Goal: Find specific page/section: Find specific page/section

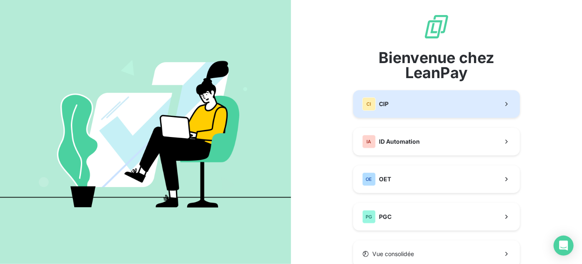
click at [410, 103] on button "CI CIP" at bounding box center [436, 104] width 167 height 28
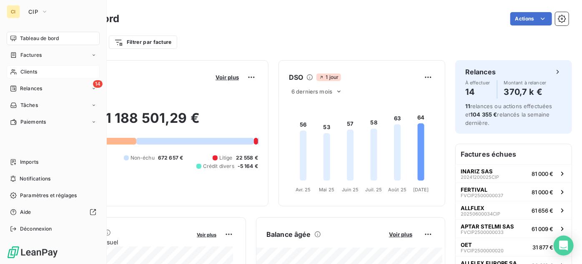
click at [23, 68] on span "Clients" at bounding box center [28, 72] width 17 height 8
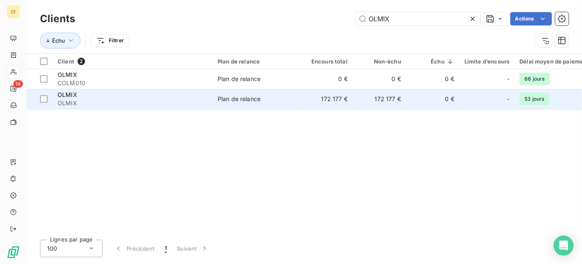
type input "OLMIX"
click at [244, 98] on div "Plan de relance" at bounding box center [239, 99] width 43 height 8
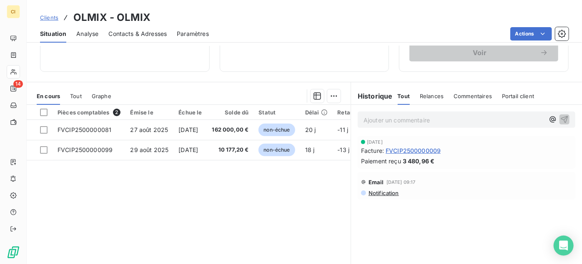
scroll to position [151, 0]
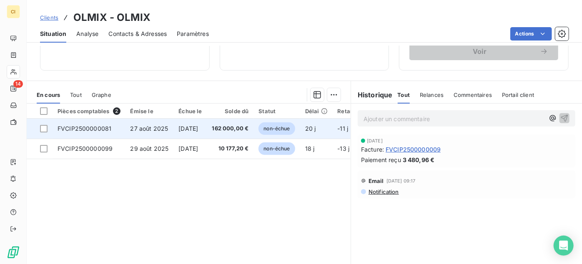
click at [240, 133] on span "162 000,00 €" at bounding box center [230, 128] width 37 height 8
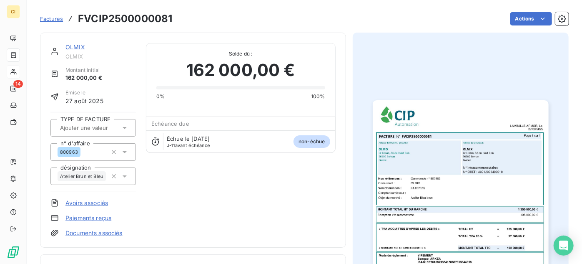
click at [506, 154] on img "button" at bounding box center [461, 224] width 176 height 249
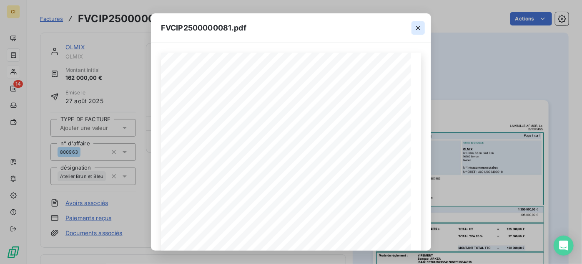
click at [415, 29] on icon "button" at bounding box center [418, 28] width 8 height 8
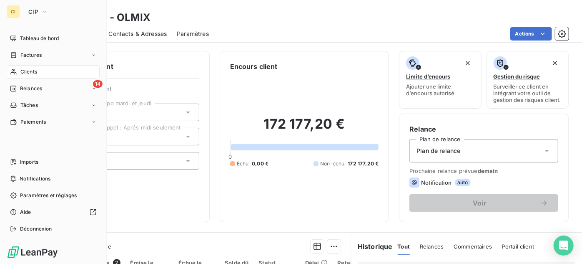
click at [31, 70] on span "Clients" at bounding box center [28, 72] width 17 height 8
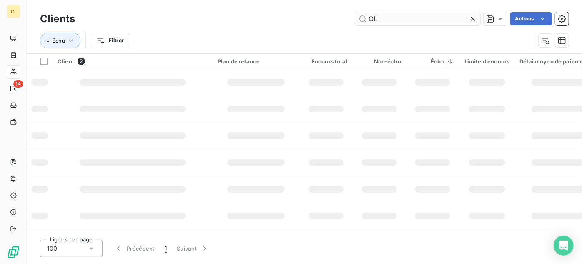
type input "O"
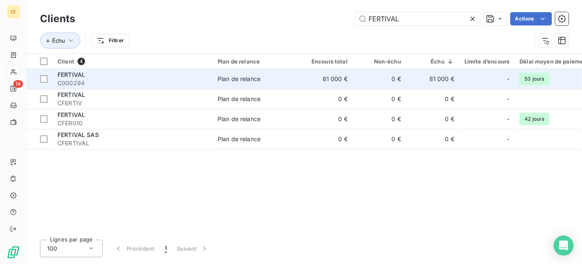
type input "FERTIVAL"
click at [229, 76] on div "Plan de relance" at bounding box center [239, 79] width 43 height 8
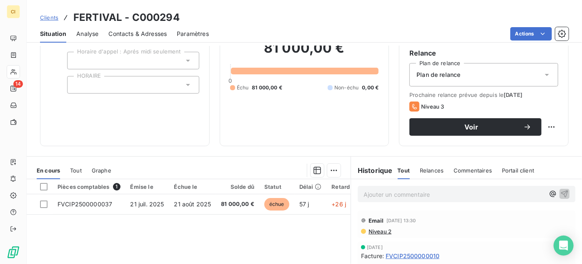
scroll to position [113, 0]
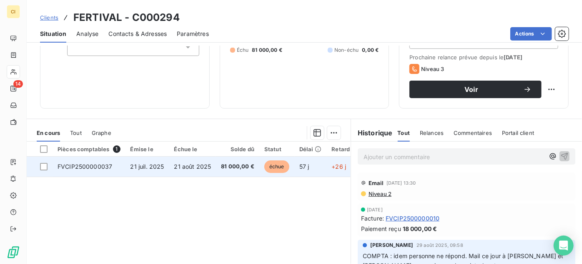
click at [233, 170] on span "81 000,00 €" at bounding box center [237, 166] width 33 height 8
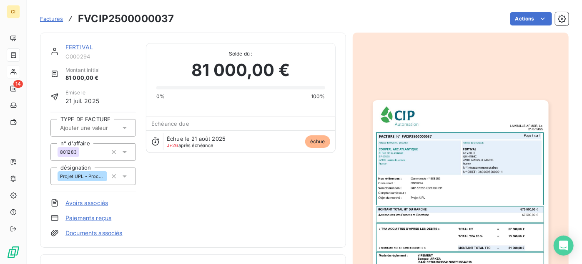
click at [483, 191] on img "button" at bounding box center [461, 224] width 176 height 249
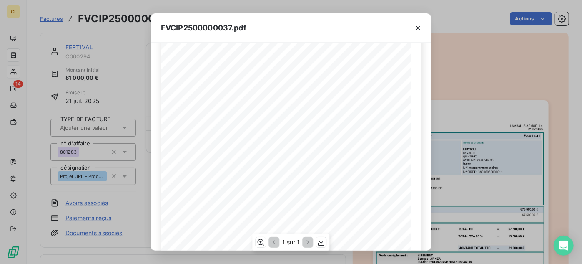
scroll to position [75, 0]
click at [420, 27] on icon "button" at bounding box center [418, 28] width 8 height 8
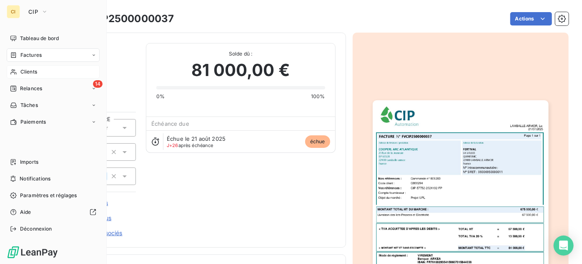
click at [26, 71] on span "Clients" at bounding box center [28, 72] width 17 height 8
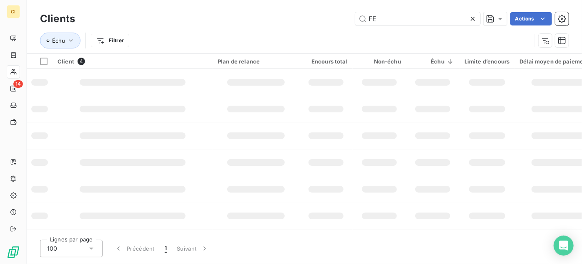
type input "F"
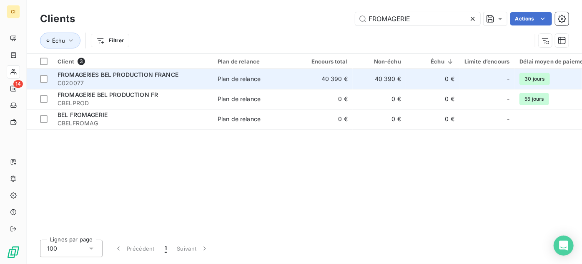
type input "FROMAGERIE"
click at [119, 74] on span "FROMAGERIES BEL PRODUCTION FRANCE" at bounding box center [118, 74] width 121 height 7
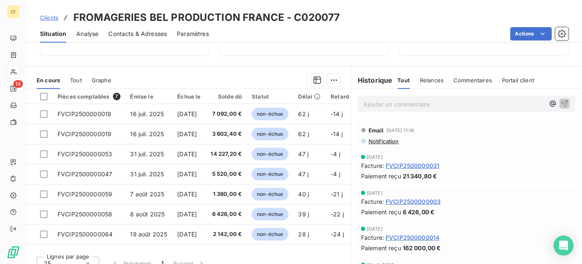
scroll to position [183, 0]
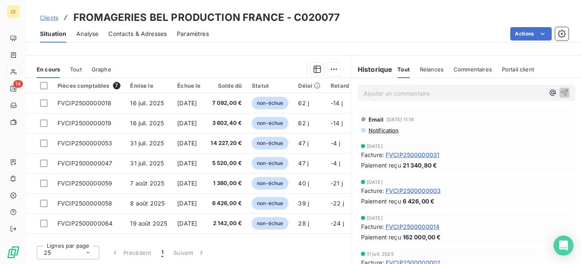
click at [75, 71] on span "Tout" at bounding box center [76, 69] width 12 height 7
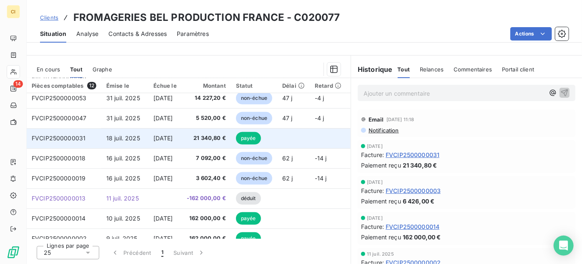
scroll to position [98, 0]
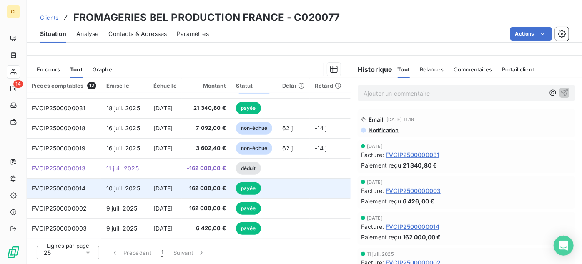
click at [209, 184] on span "162 000,00 €" at bounding box center [206, 188] width 39 height 8
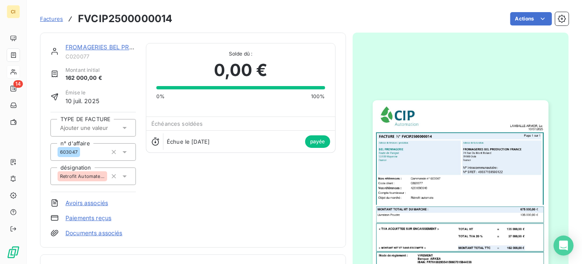
click at [478, 130] on img "button" at bounding box center [461, 224] width 176 height 249
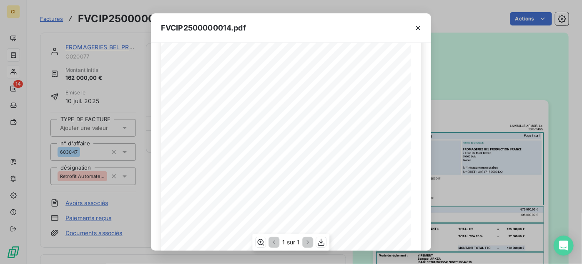
scroll to position [113, 0]
click at [417, 27] on icon "button" at bounding box center [418, 28] width 8 height 8
